Goal: Find contact information: Find contact information

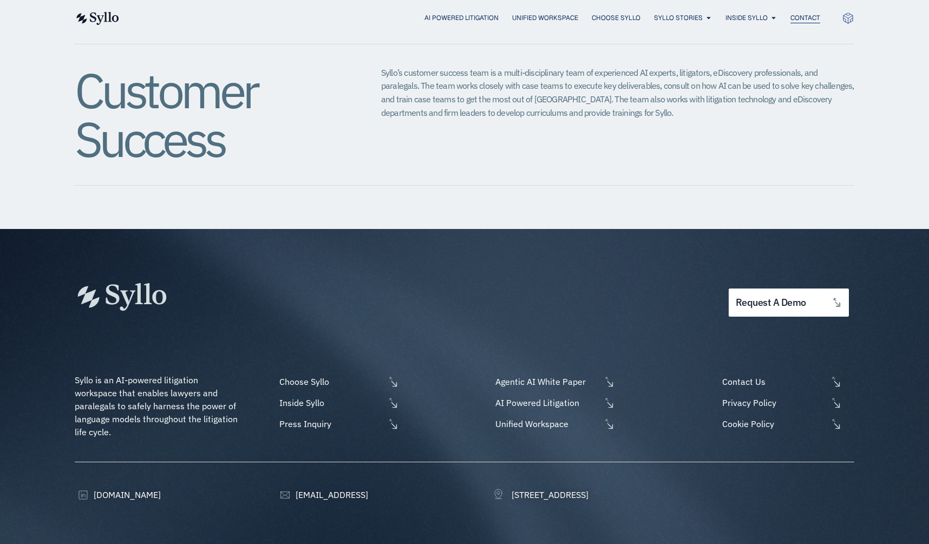
click at [810, 17] on span "Contact" at bounding box center [806, 18] width 30 height 10
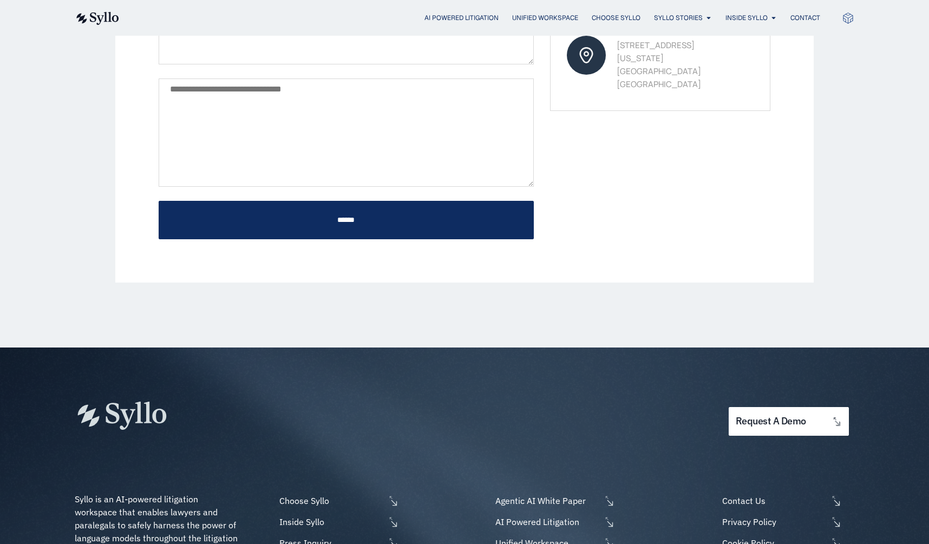
scroll to position [536, 0]
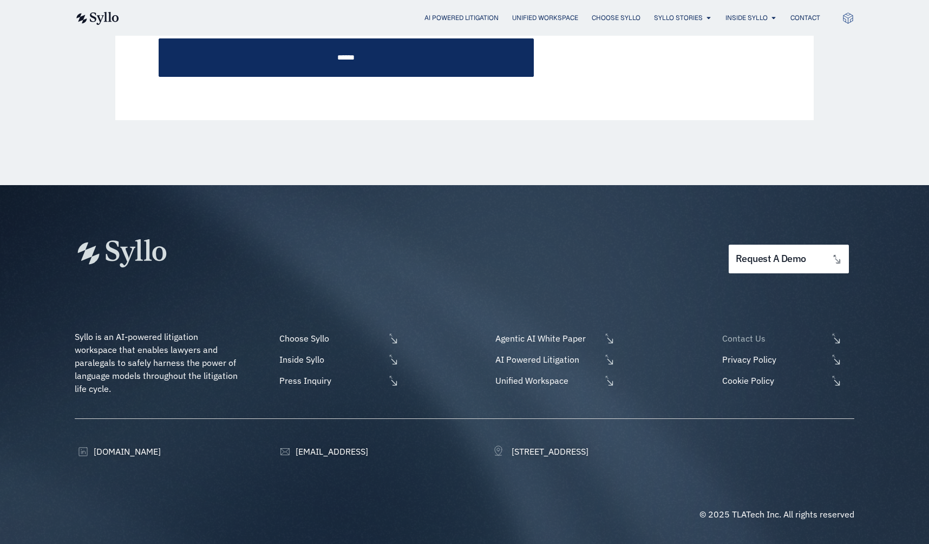
click at [749, 336] on span "Contact Us" at bounding box center [774, 338] width 108 height 13
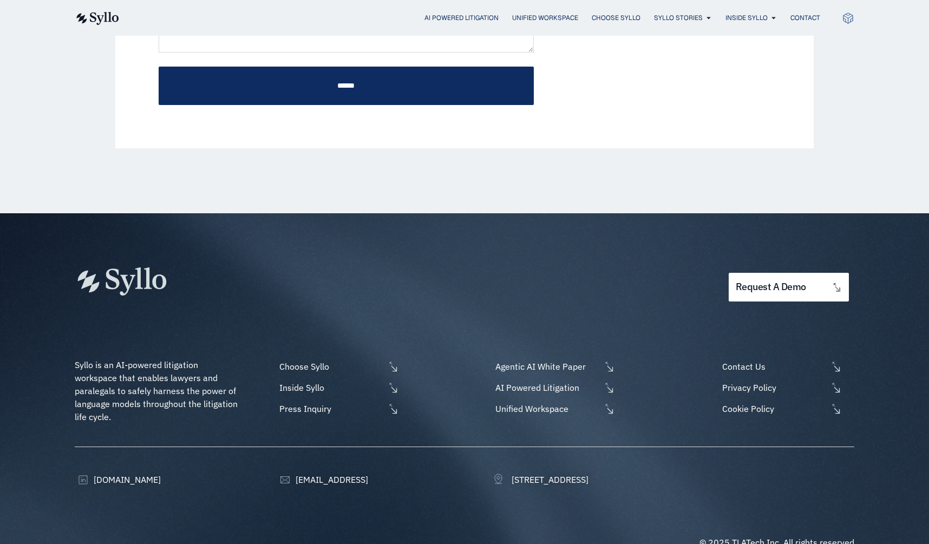
scroll to position [536, 0]
